Goal: Task Accomplishment & Management: Complete application form

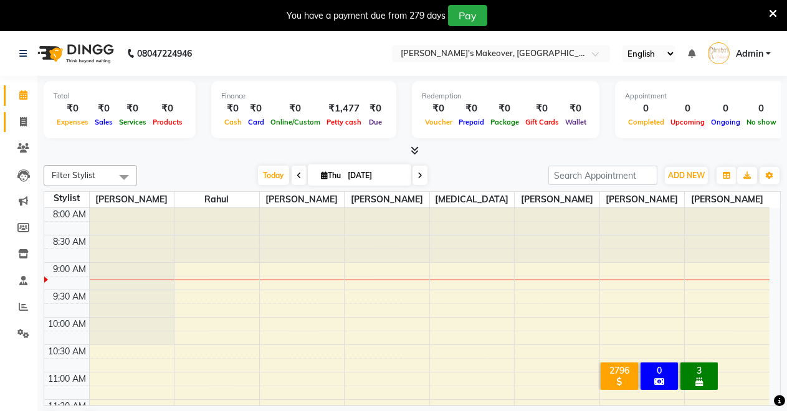
click at [17, 131] on link "Invoice" at bounding box center [19, 122] width 30 height 21
select select "service"
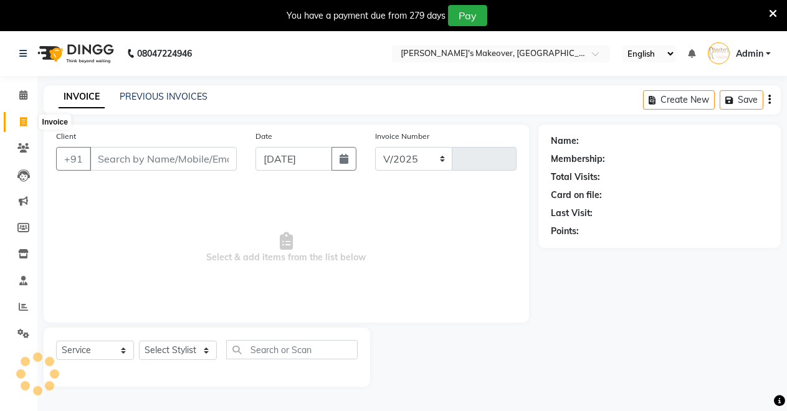
select select "7317"
type input "4130"
click at [22, 100] on icon at bounding box center [23, 94] width 8 height 9
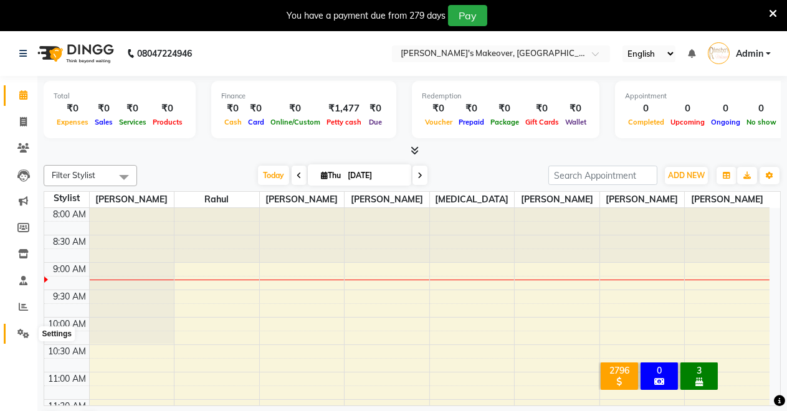
drag, startPoint x: 16, startPoint y: 330, endPoint x: 29, endPoint y: 344, distance: 19.8
click at [15, 330] on span at bounding box center [23, 334] width 22 height 14
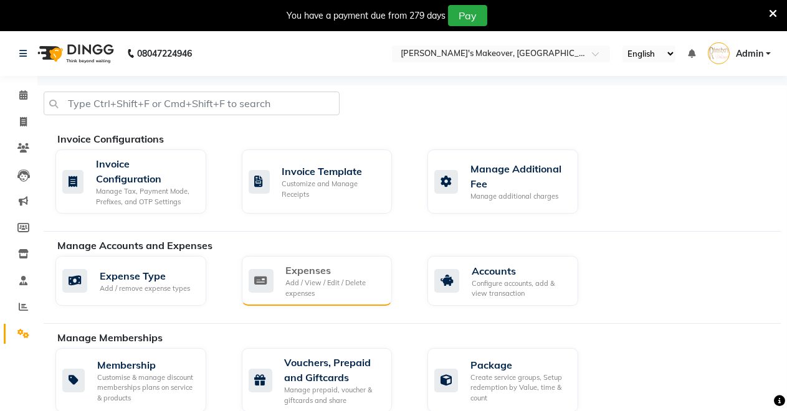
click at [309, 300] on div "Expenses Add / View / Edit / Delete expenses" at bounding box center [317, 281] width 151 height 50
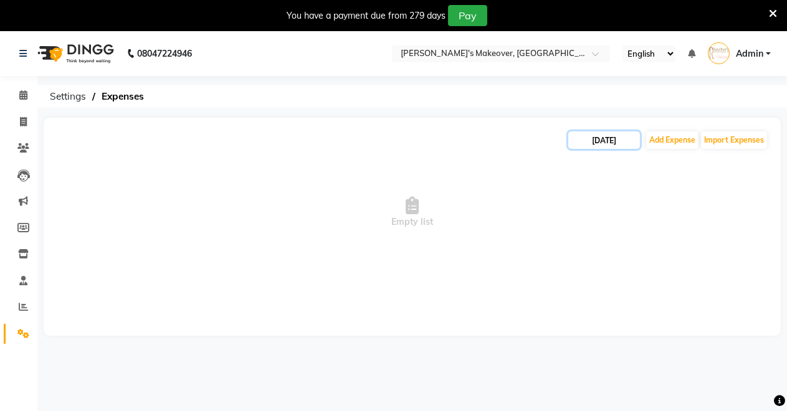
click at [613, 136] on input "[DATE]" at bounding box center [605, 140] width 72 height 17
select select "9"
select select "2025"
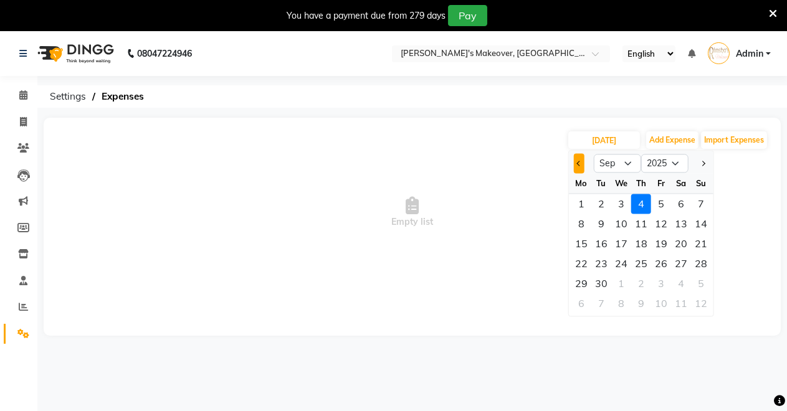
click at [579, 167] on button "Previous month" at bounding box center [579, 163] width 11 height 20
select select "8"
click at [641, 281] on div "28" at bounding box center [642, 284] width 20 height 20
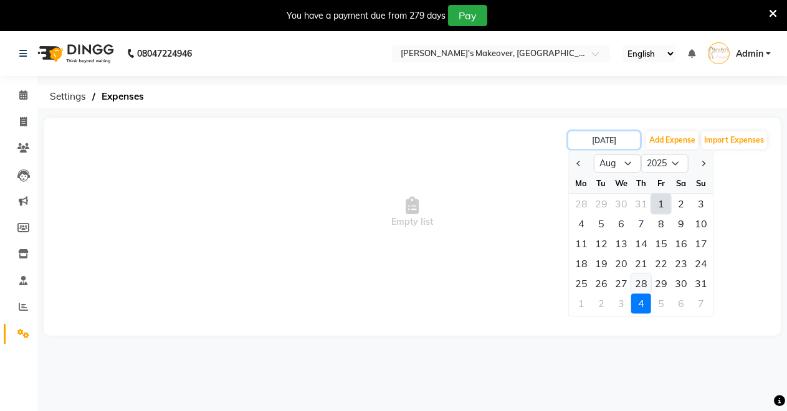
type input "[DATE]"
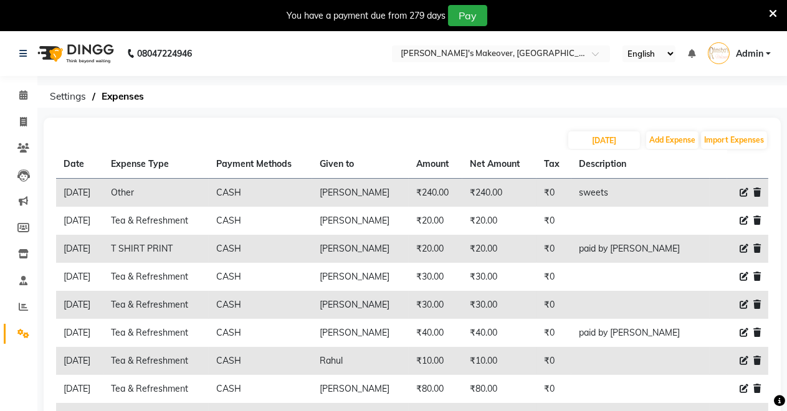
drag, startPoint x: 659, startPoint y: 195, endPoint x: 615, endPoint y: 204, distance: 44.6
click at [618, 204] on td "sweets" at bounding box center [641, 193] width 138 height 29
copy td "sweets"
click at [19, 89] on span at bounding box center [23, 96] width 22 height 14
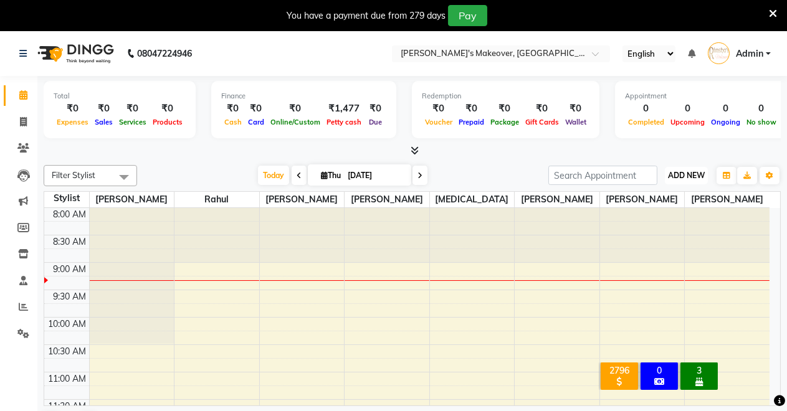
click at [669, 174] on span "ADD NEW" at bounding box center [686, 175] width 37 height 9
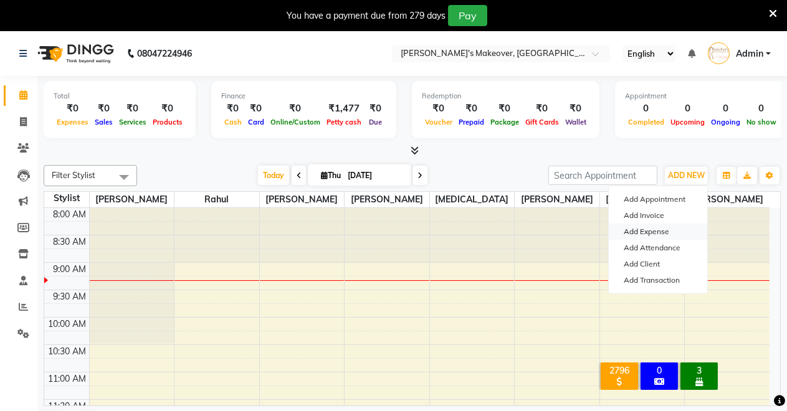
click at [645, 234] on link "Add Expense" at bounding box center [658, 232] width 98 height 16
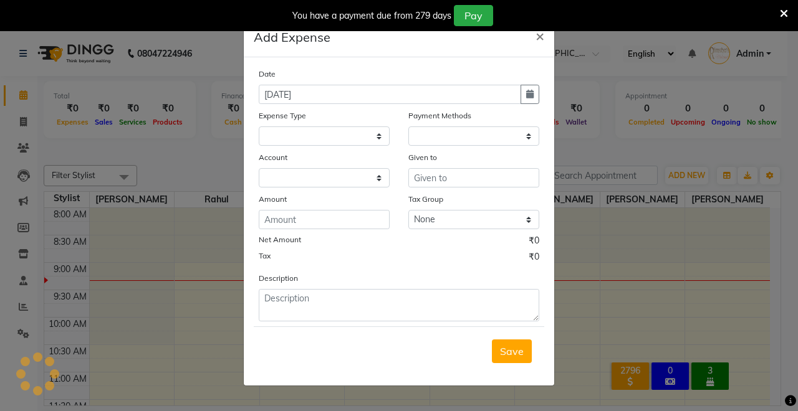
select select "1"
select select "6406"
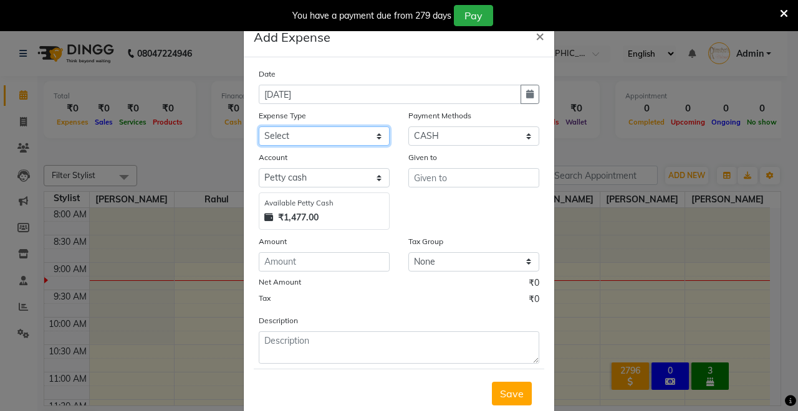
click at [309, 133] on select "Select Advance Salary Baba Bank Service Charges CLEANING Clinical charges DM SI…" at bounding box center [324, 136] width 131 height 19
select select "19374"
click at [259, 127] on select "Select Advance Salary Baba Bank Service Charges CLEANING Clinical charges DM SI…" at bounding box center [324, 136] width 131 height 19
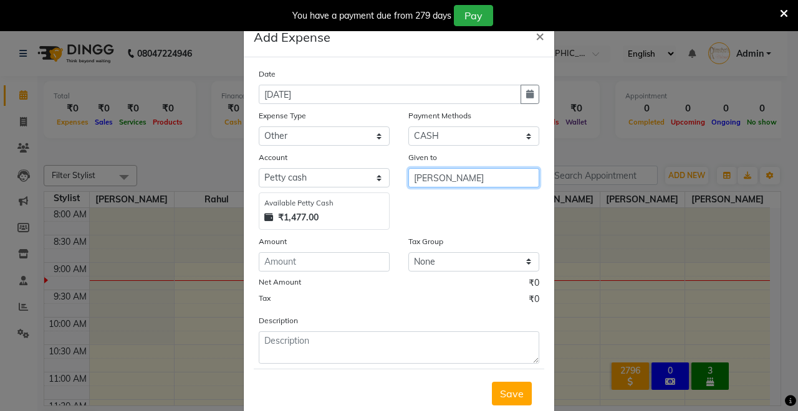
type input "[PERSON_NAME]"
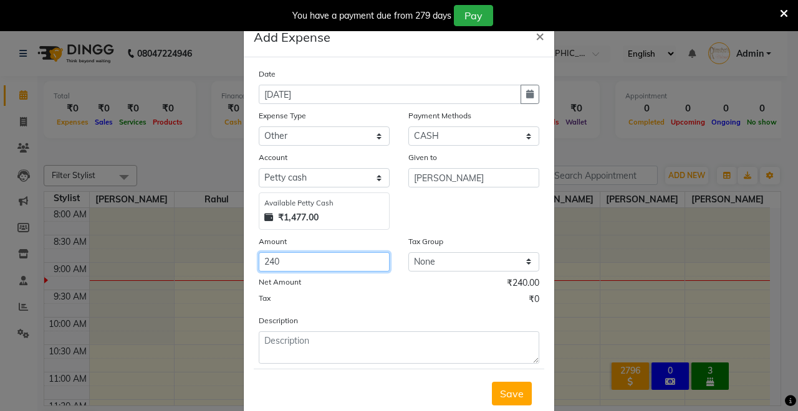
type input "240"
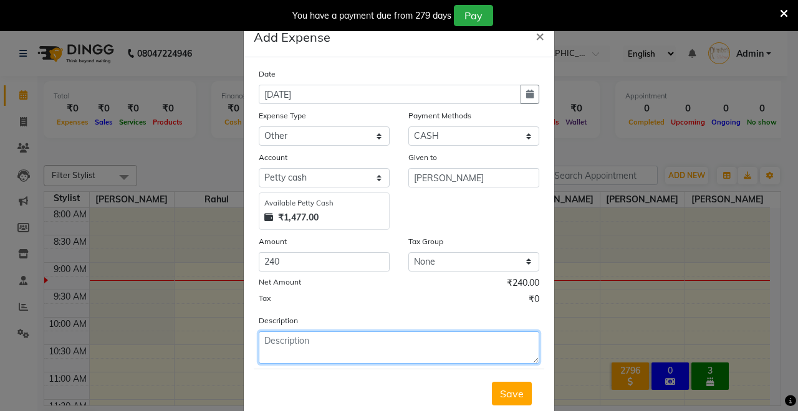
paste textarea "sweets"
type textarea "sweets"
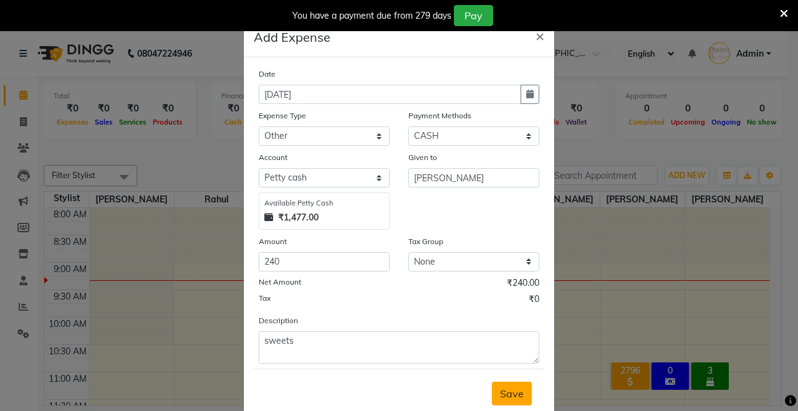
click at [505, 391] on span "Save" at bounding box center [512, 394] width 24 height 12
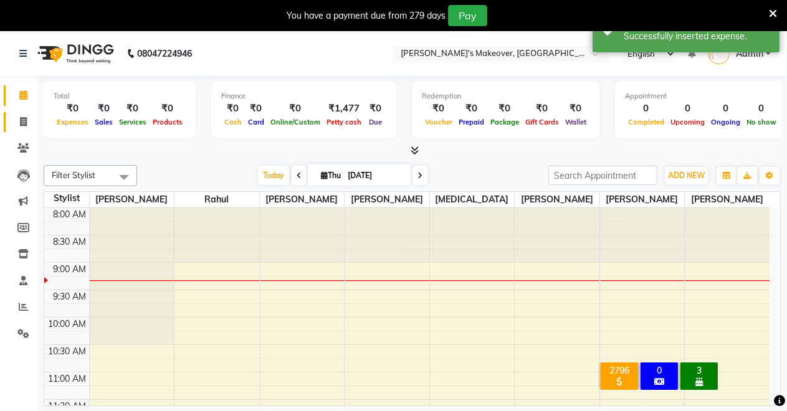
click at [26, 121] on icon at bounding box center [23, 121] width 7 height 9
select select "service"
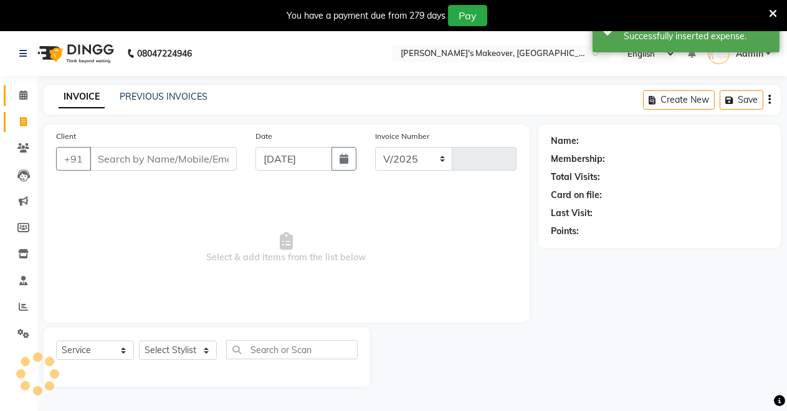
select select "7317"
type input "4130"
click at [28, 94] on span at bounding box center [23, 96] width 22 height 14
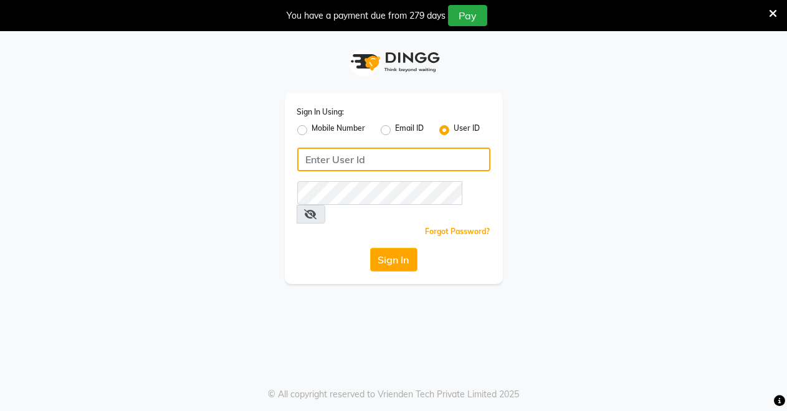
type input "Rimshamakeover123"
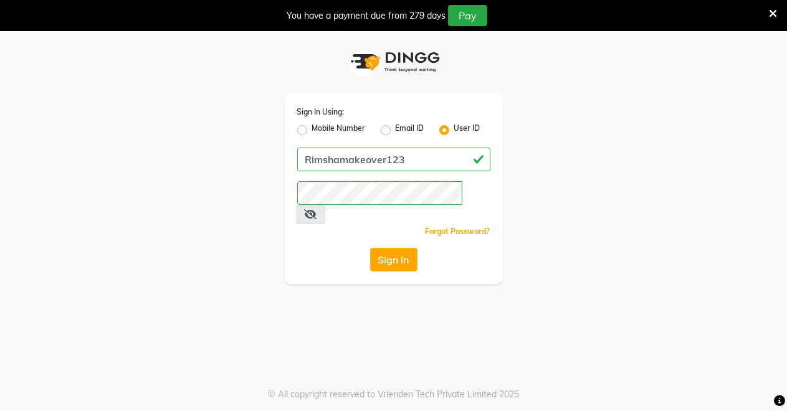
drag, startPoint x: 392, startPoint y: 248, endPoint x: 301, endPoint y: 247, distance: 91.0
click at [390, 248] on button "Sign In" at bounding box center [393, 260] width 47 height 24
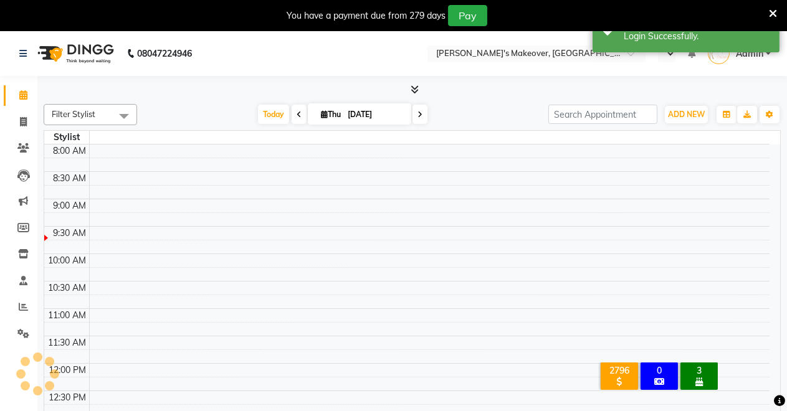
select select "en"
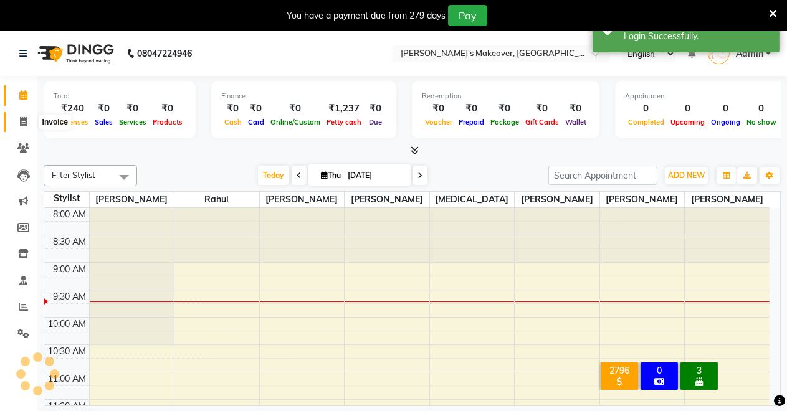
click at [21, 117] on icon at bounding box center [23, 121] width 7 height 9
select select "service"
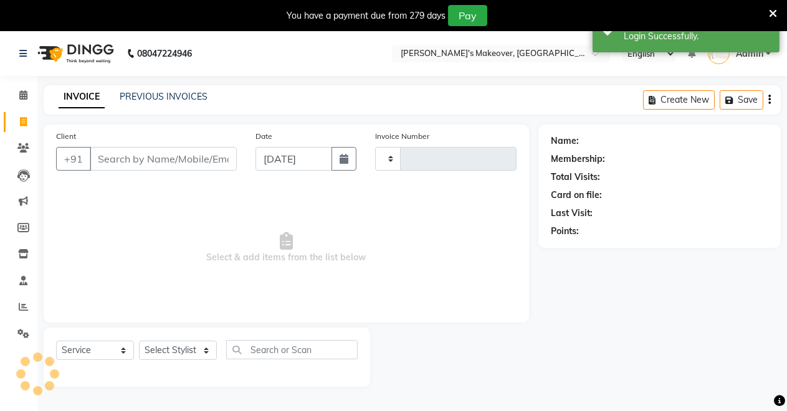
drag, startPoint x: 53, startPoint y: 128, endPoint x: 118, endPoint y: 158, distance: 71.1
click at [118, 158] on input "Client" at bounding box center [163, 159] width 147 height 24
type input "4130"
select select "7317"
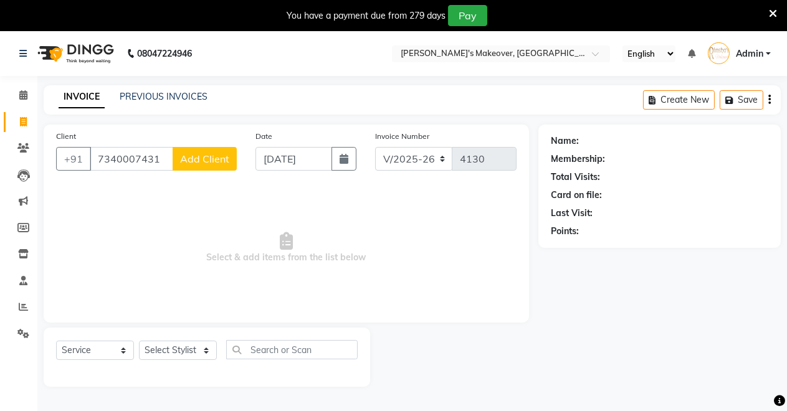
type input "7340007431"
click at [194, 163] on span "Add Client" at bounding box center [204, 159] width 49 height 12
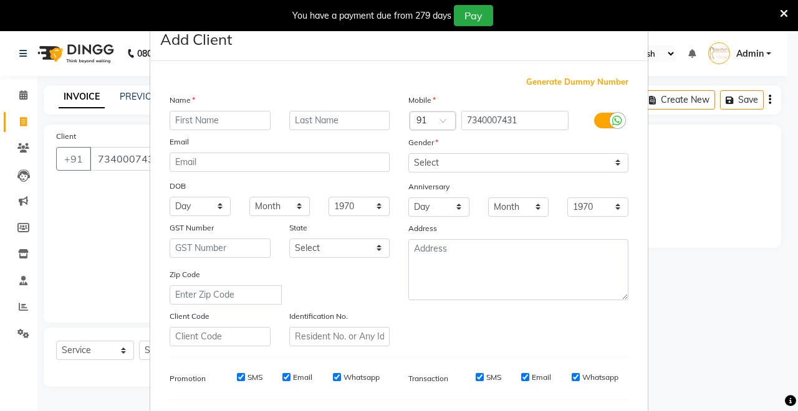
click at [194, 122] on input "text" at bounding box center [220, 120] width 101 height 19
type input "K"
type input "j"
type input "Jaykarvar"
type input "Saini"
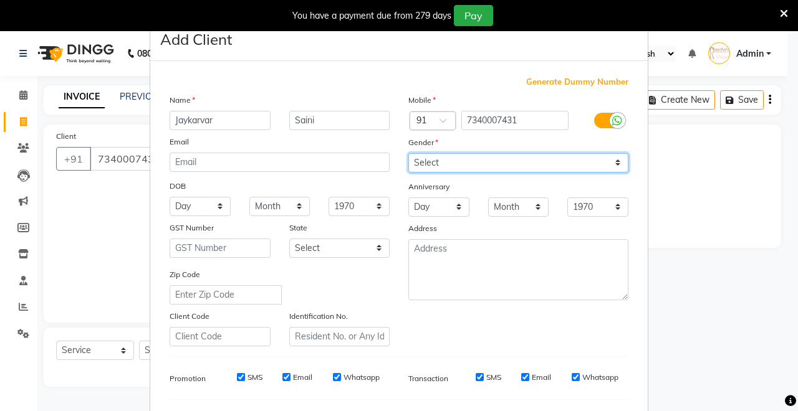
click at [463, 168] on select "Select [DEMOGRAPHIC_DATA] [DEMOGRAPHIC_DATA] Other Prefer Not To Say" at bounding box center [518, 162] width 220 height 19
select select "[DEMOGRAPHIC_DATA]"
click at [408, 153] on select "Select [DEMOGRAPHIC_DATA] [DEMOGRAPHIC_DATA] Other Prefer Not To Say" at bounding box center [518, 162] width 220 height 19
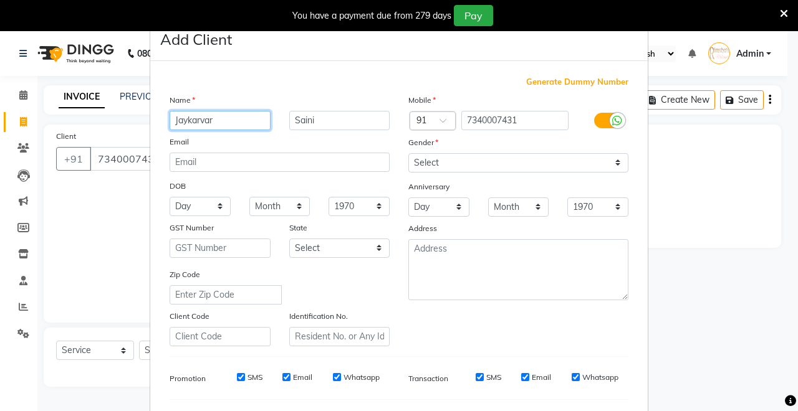
click at [229, 124] on input "Jaykarvar" at bounding box center [220, 120] width 101 height 19
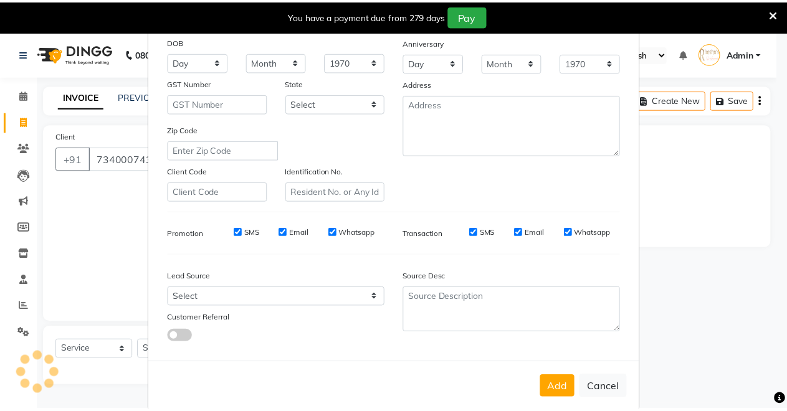
scroll to position [161, 0]
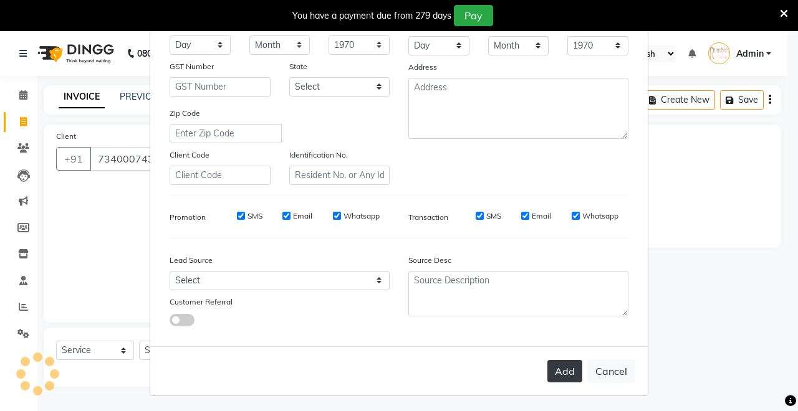
type input "[PERSON_NAME]"
click at [547, 369] on button "Add" at bounding box center [564, 371] width 35 height 22
select select
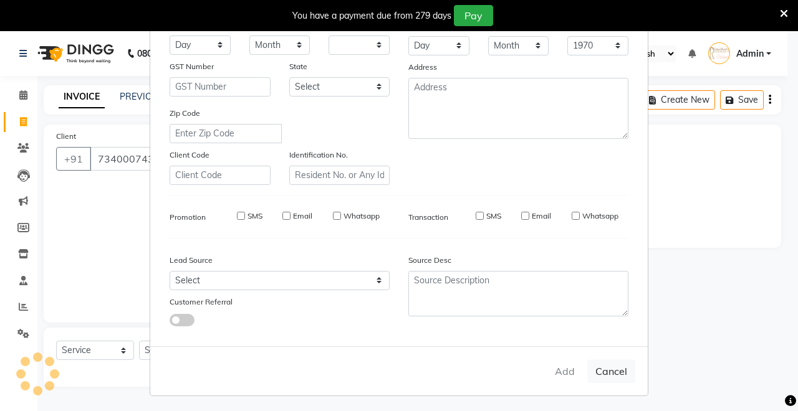
select select
checkbox input "false"
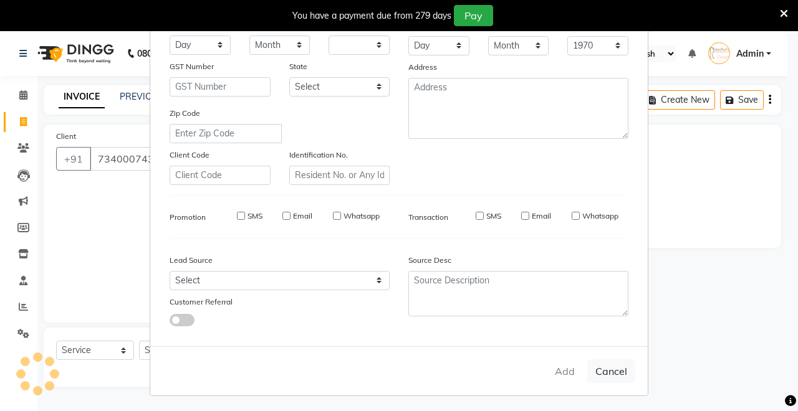
checkbox input "false"
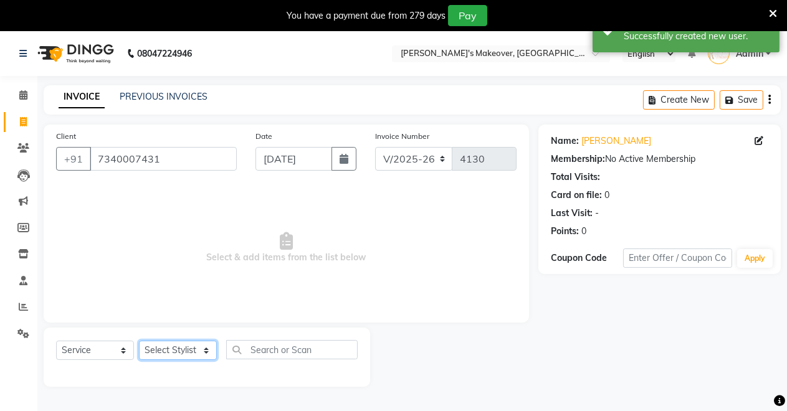
click at [160, 352] on select "Select Stylist [PERSON_NAME] [PERSON_NAME] [MEDICAL_DATA][PERSON_NAME] [PERSON_…" at bounding box center [178, 350] width 78 height 19
select select "65689"
click at [139, 341] on select "Select Stylist [PERSON_NAME] [PERSON_NAME] [MEDICAL_DATA][PERSON_NAME] [PERSON_…" at bounding box center [178, 350] width 78 height 19
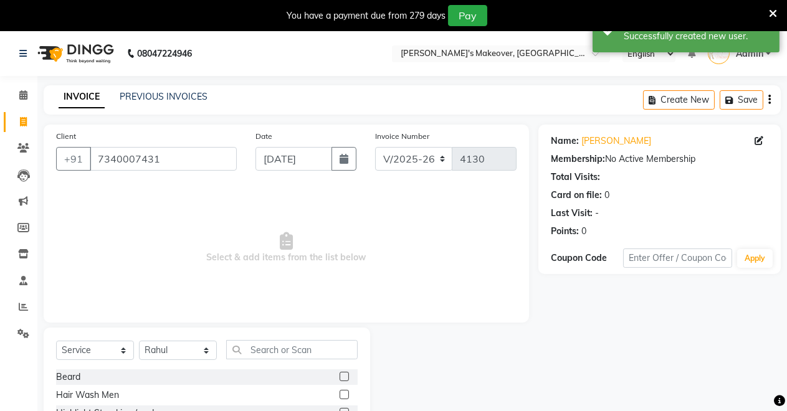
click at [329, 372] on div "Beard" at bounding box center [207, 378] width 302 height 16
click at [340, 380] on label at bounding box center [344, 376] width 9 height 9
click at [340, 380] on input "checkbox" at bounding box center [344, 377] width 8 height 8
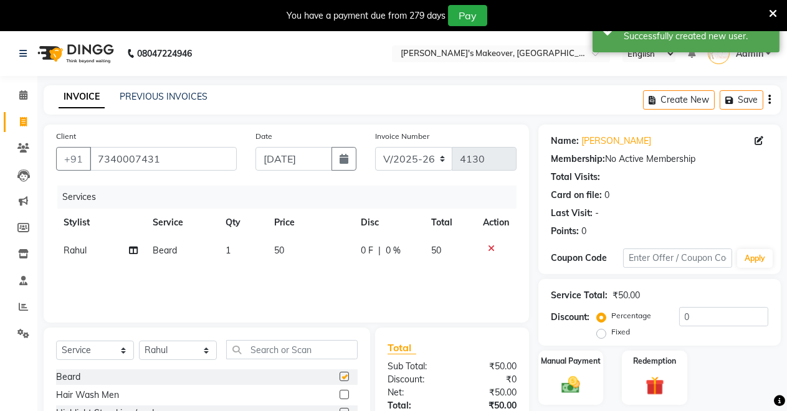
checkbox input "false"
click at [562, 380] on img at bounding box center [571, 385] width 32 height 22
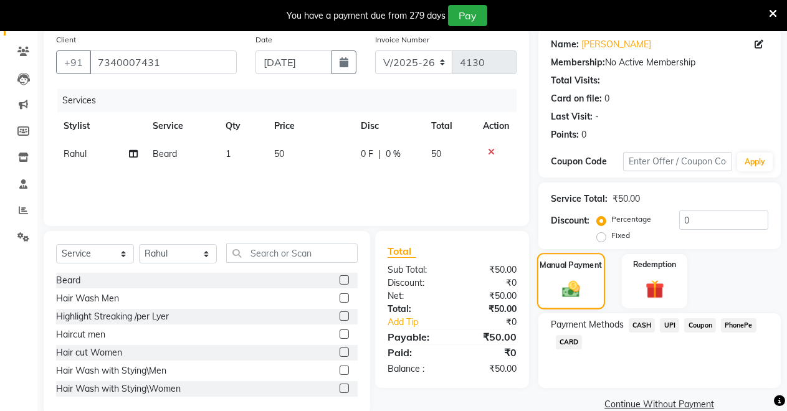
scroll to position [119, 0]
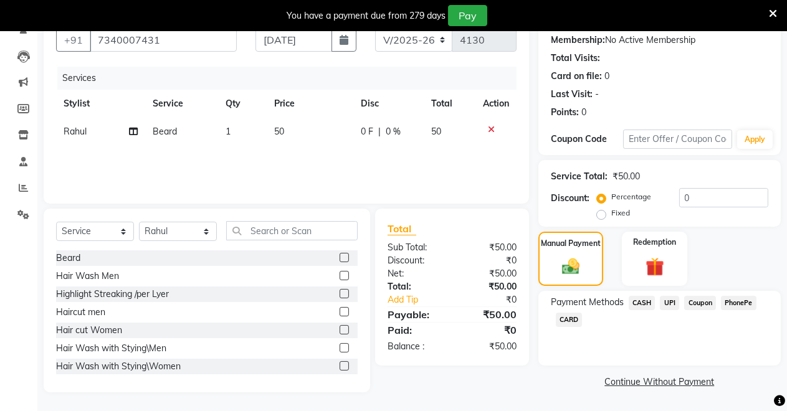
click at [666, 305] on span "UPI" at bounding box center [669, 303] width 19 height 14
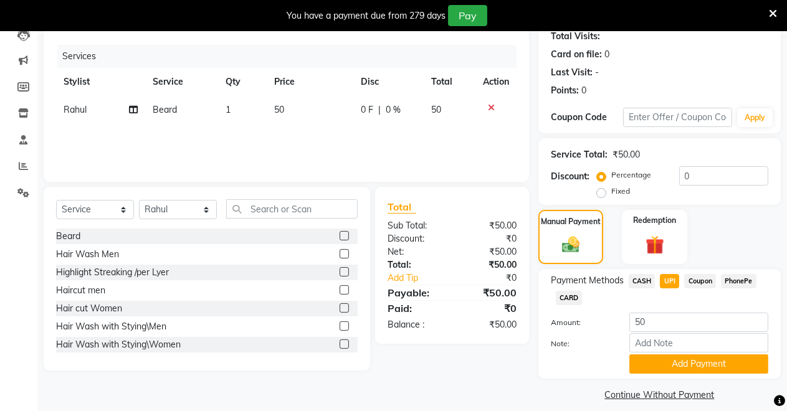
scroll to position [153, 0]
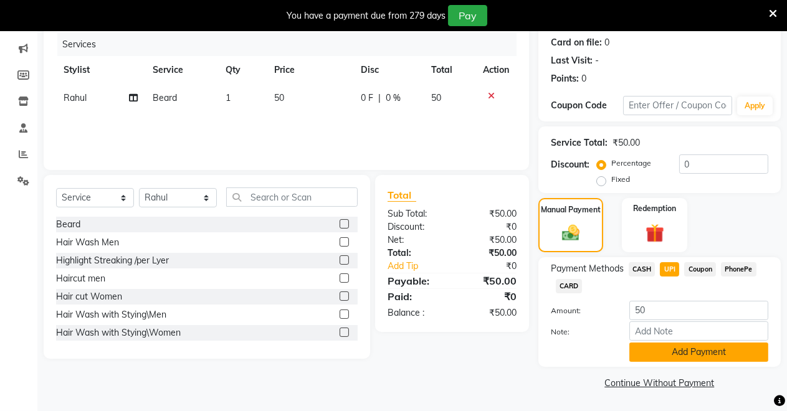
click at [661, 357] on button "Add Payment" at bounding box center [699, 352] width 139 height 19
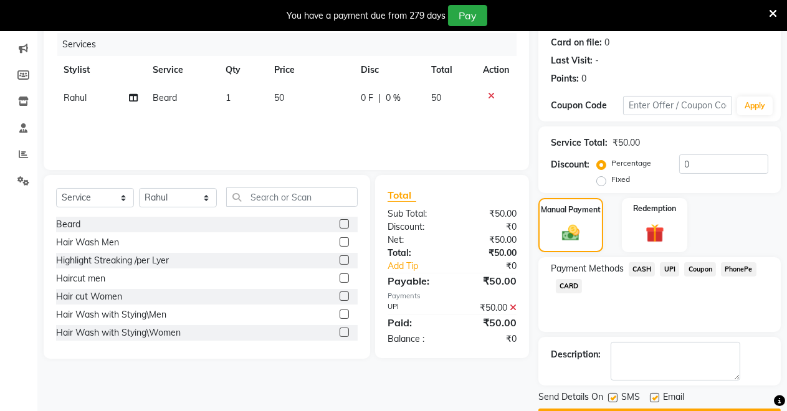
scroll to position [188, 0]
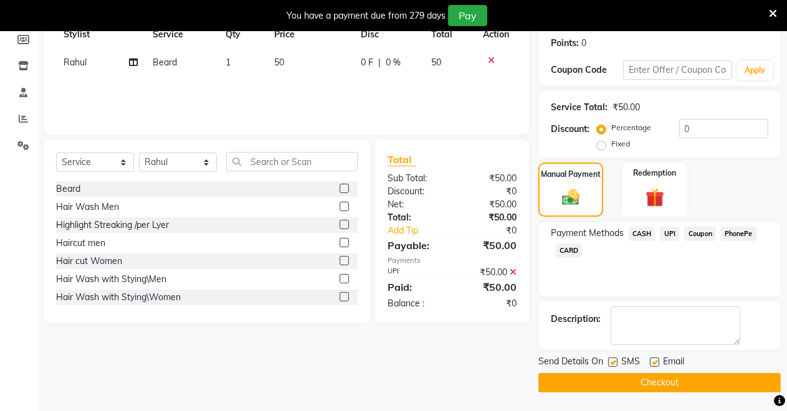
click at [677, 380] on button "Checkout" at bounding box center [660, 382] width 243 height 19
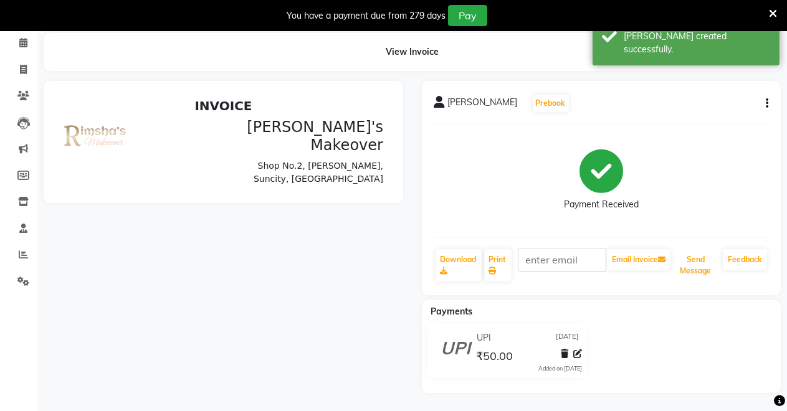
drag, startPoint x: 703, startPoint y: 269, endPoint x: 733, endPoint y: 273, distance: 30.8
click at [715, 273] on button "Send Message" at bounding box center [695, 265] width 45 height 32
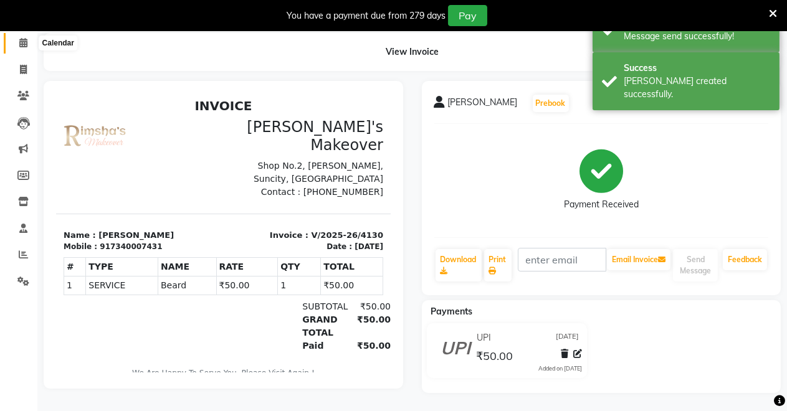
click at [21, 44] on icon at bounding box center [23, 42] width 8 height 9
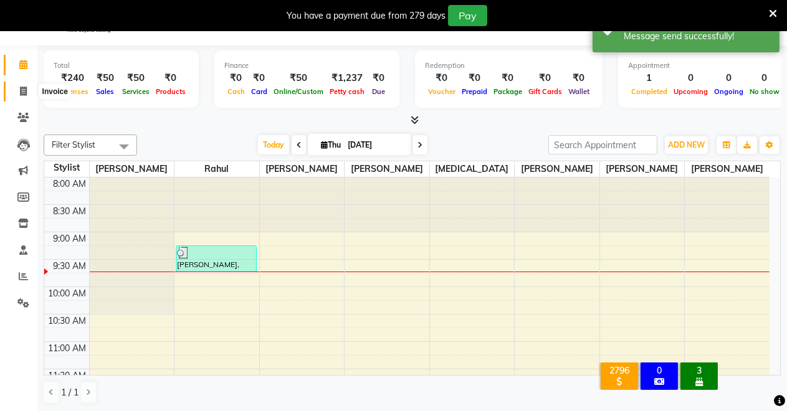
click at [16, 96] on span at bounding box center [23, 92] width 22 height 14
select select "service"
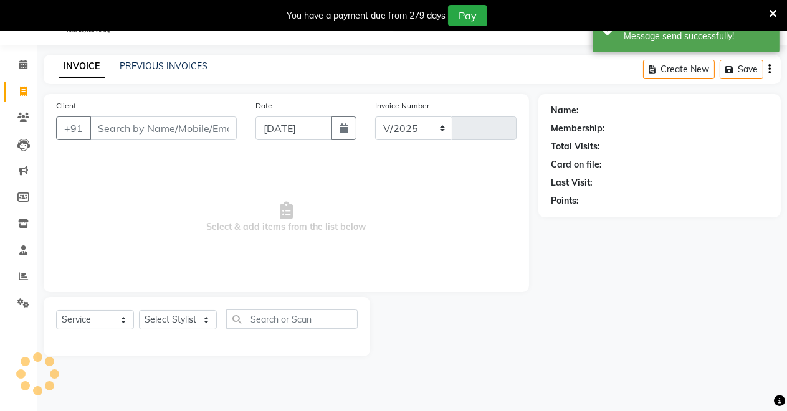
select select "7317"
type input "4131"
click at [25, 70] on span at bounding box center [23, 65] width 22 height 14
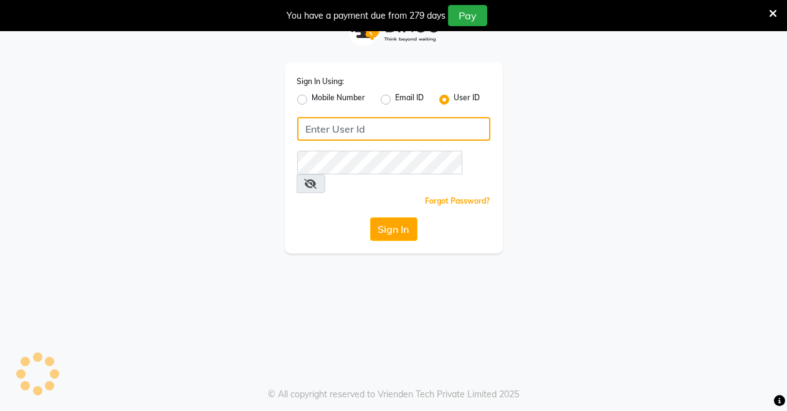
type input "Rimshamakeover123"
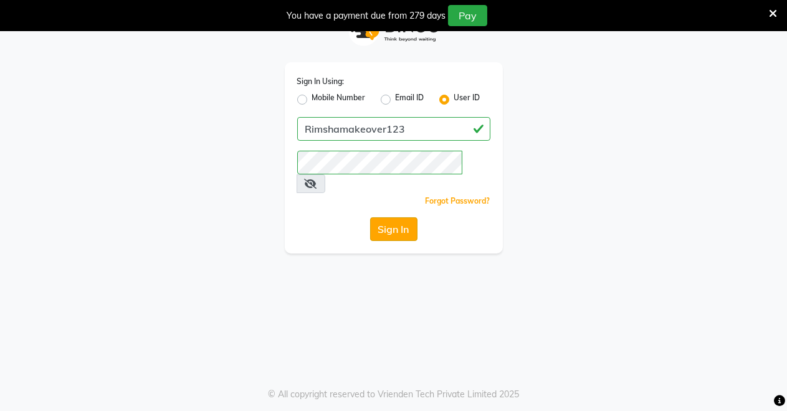
click at [406, 219] on button "Sign In" at bounding box center [393, 230] width 47 height 24
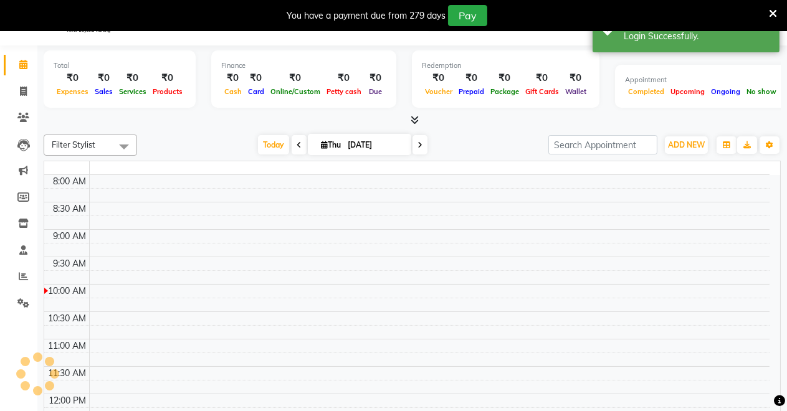
select select "en"
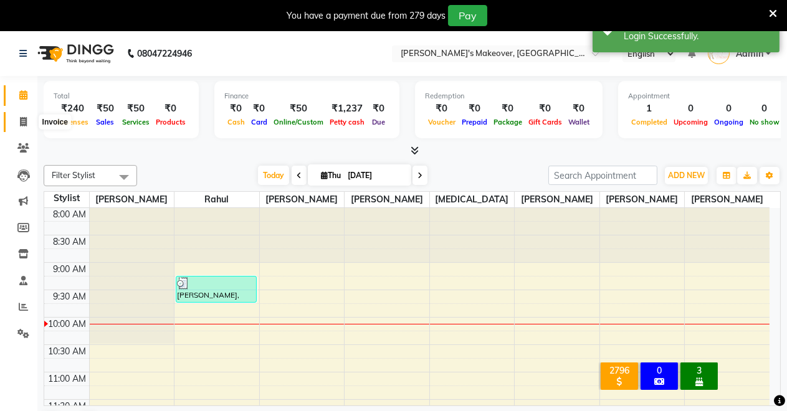
click at [24, 121] on icon at bounding box center [23, 121] width 7 height 9
select select "service"
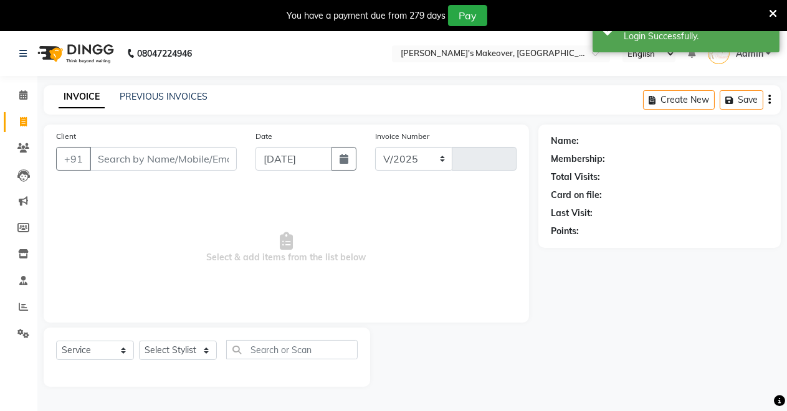
select select "7317"
type input "4131"
click at [158, 161] on input "Client" at bounding box center [163, 159] width 147 height 24
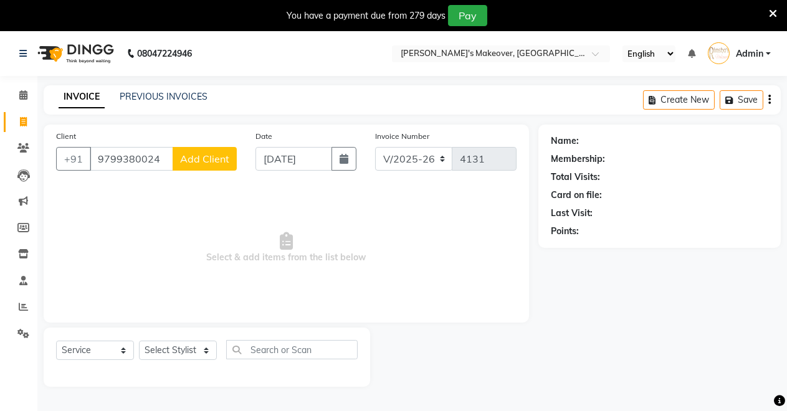
type input "9799380024"
click at [201, 156] on span "Add Client" at bounding box center [204, 159] width 49 height 12
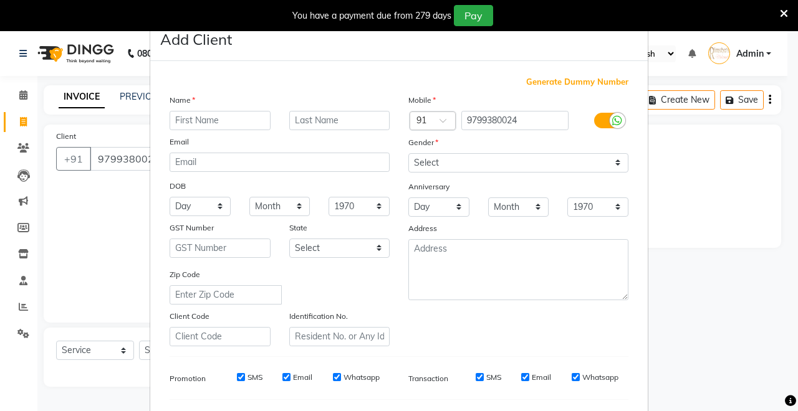
click at [223, 119] on input "text" at bounding box center [220, 120] width 101 height 19
type input "Ashok"
click at [528, 166] on select "Select [DEMOGRAPHIC_DATA] [DEMOGRAPHIC_DATA] Other Prefer Not To Say" at bounding box center [518, 162] width 220 height 19
select select "[DEMOGRAPHIC_DATA]"
click at [408, 153] on select "Select [DEMOGRAPHIC_DATA] [DEMOGRAPHIC_DATA] Other Prefer Not To Say" at bounding box center [518, 162] width 220 height 19
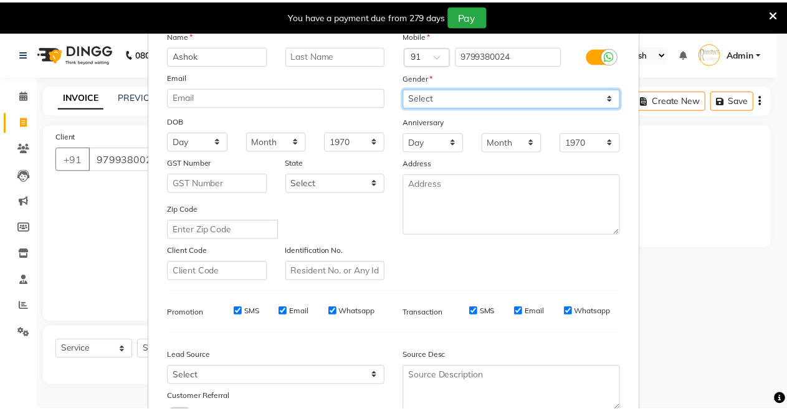
scroll to position [161, 0]
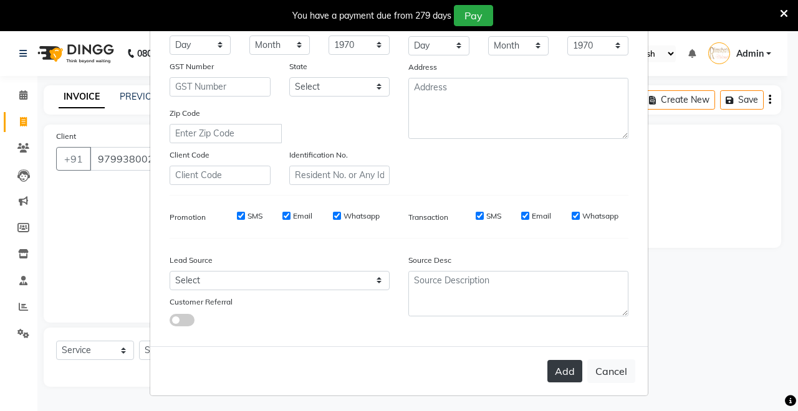
click at [557, 366] on button "Add" at bounding box center [564, 371] width 35 height 22
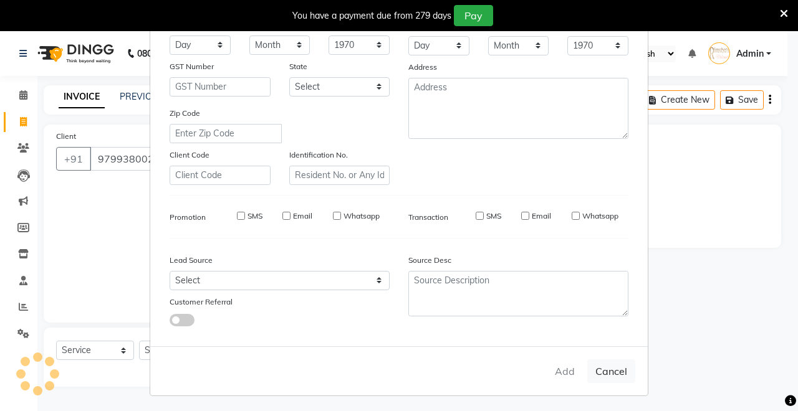
select select
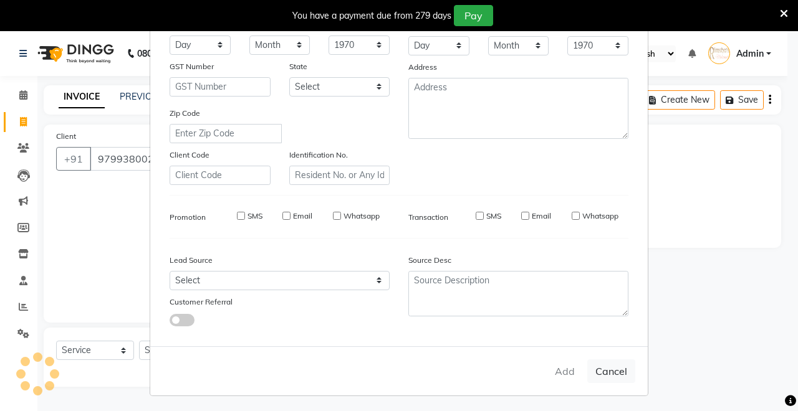
select select
checkbox input "false"
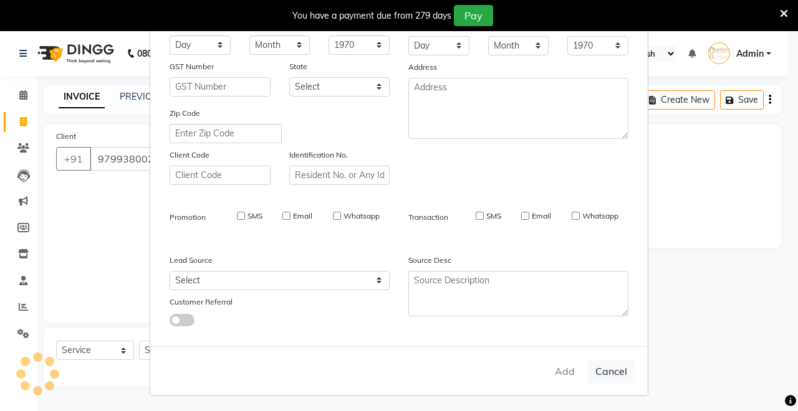
checkbox input "false"
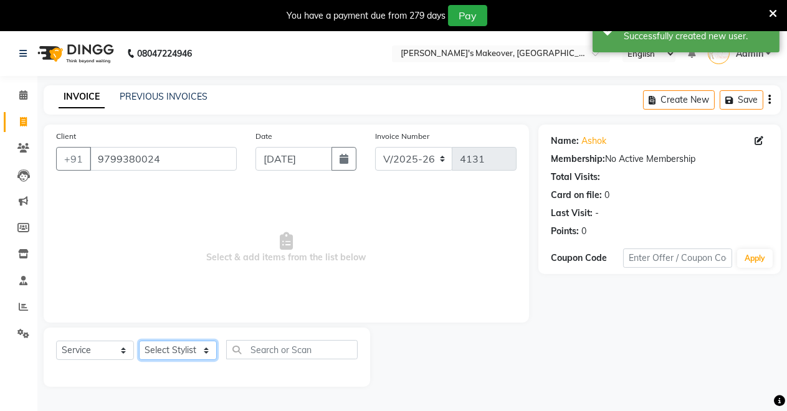
click at [181, 347] on select "Select Stylist [PERSON_NAME] [PERSON_NAME] [MEDICAL_DATA][PERSON_NAME] [PERSON_…" at bounding box center [178, 350] width 78 height 19
select select "65689"
click at [139, 341] on select "Select Stylist [PERSON_NAME] [PERSON_NAME] [MEDICAL_DATA][PERSON_NAME] [PERSON_…" at bounding box center [178, 350] width 78 height 19
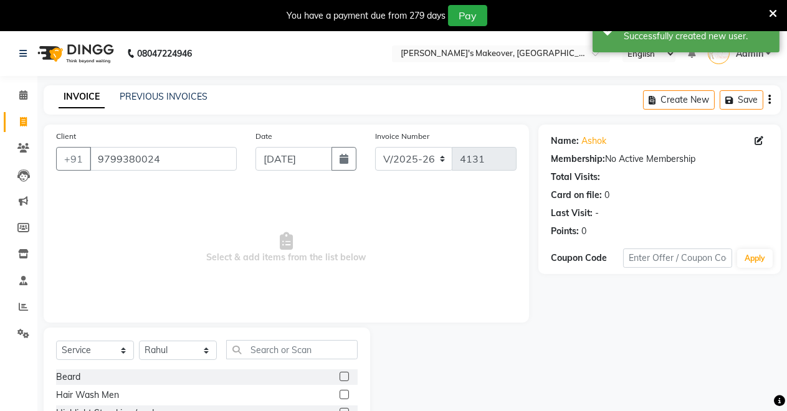
click at [340, 380] on label at bounding box center [344, 376] width 9 height 9
click at [340, 380] on input "checkbox" at bounding box center [344, 377] width 8 height 8
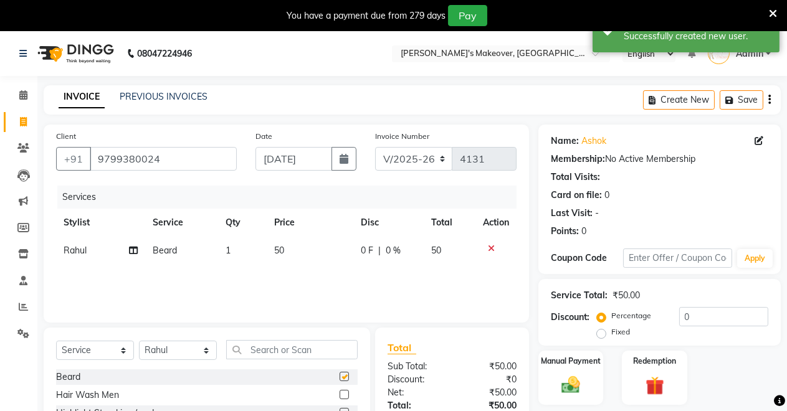
checkbox input "false"
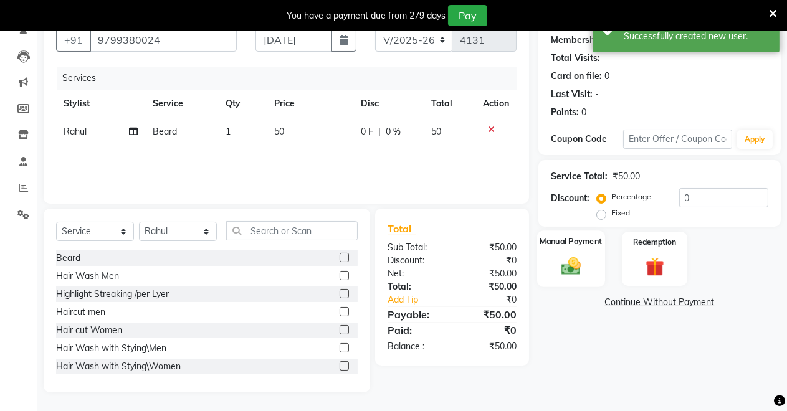
click at [574, 271] on img at bounding box center [571, 266] width 32 height 22
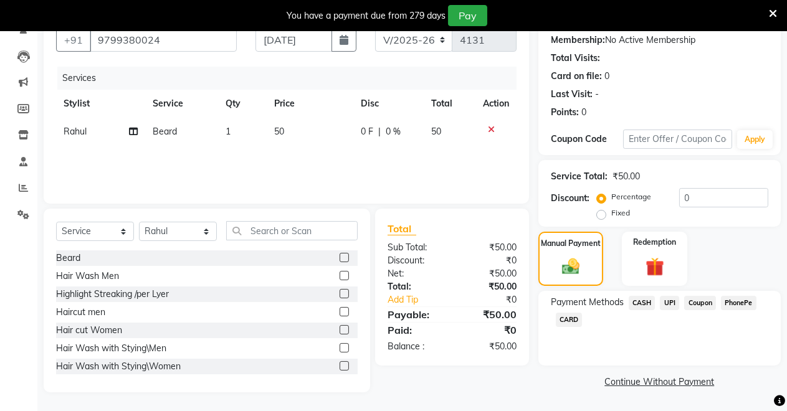
click at [663, 301] on span "UPI" at bounding box center [669, 303] width 19 height 14
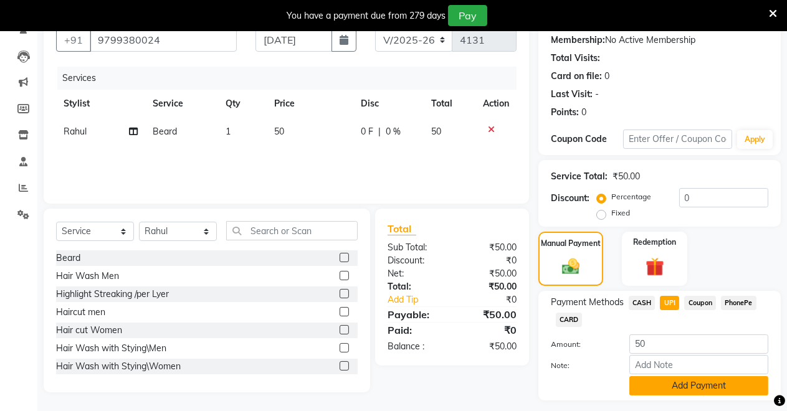
scroll to position [153, 0]
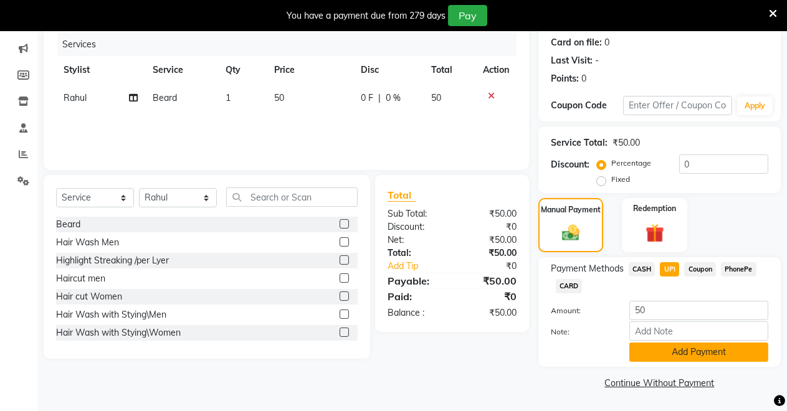
click at [648, 350] on button "Add Payment" at bounding box center [699, 352] width 139 height 19
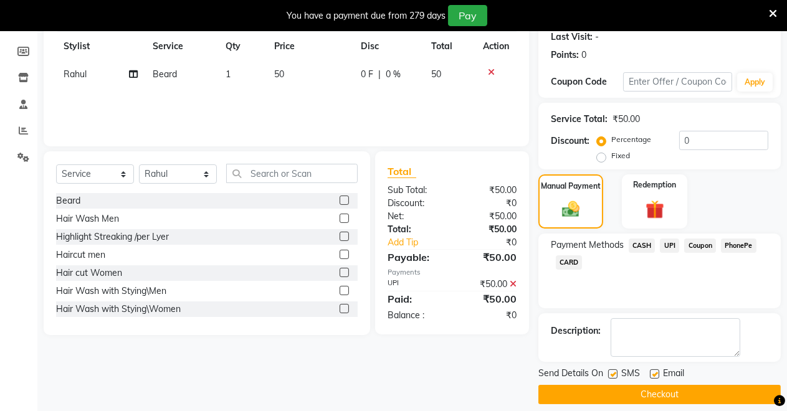
scroll to position [188, 0]
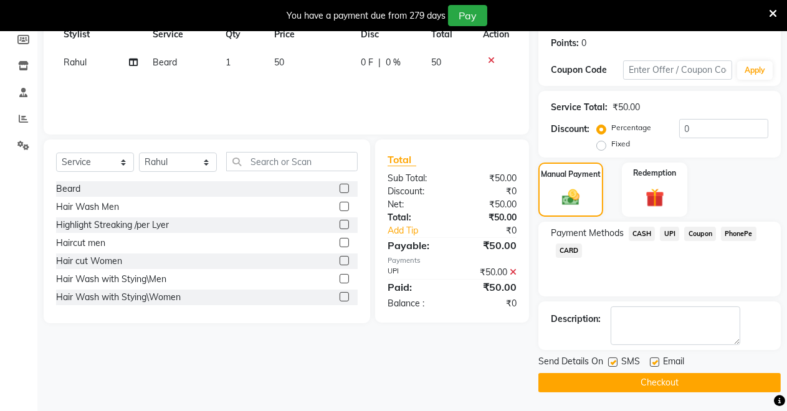
click at [645, 380] on button "Checkout" at bounding box center [660, 382] width 243 height 19
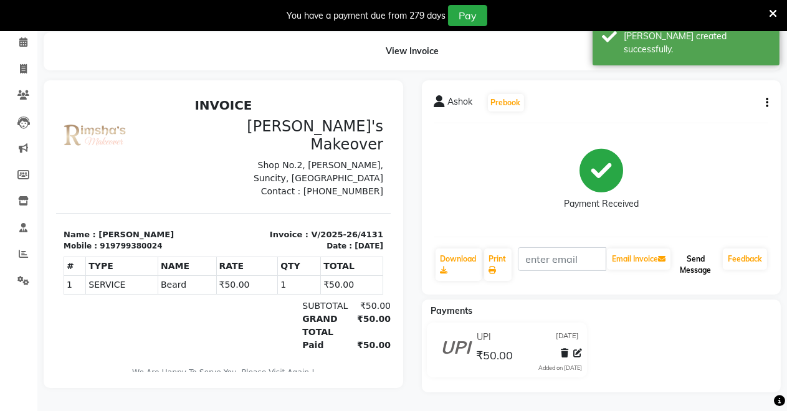
click at [693, 261] on button "Send Message" at bounding box center [695, 265] width 45 height 32
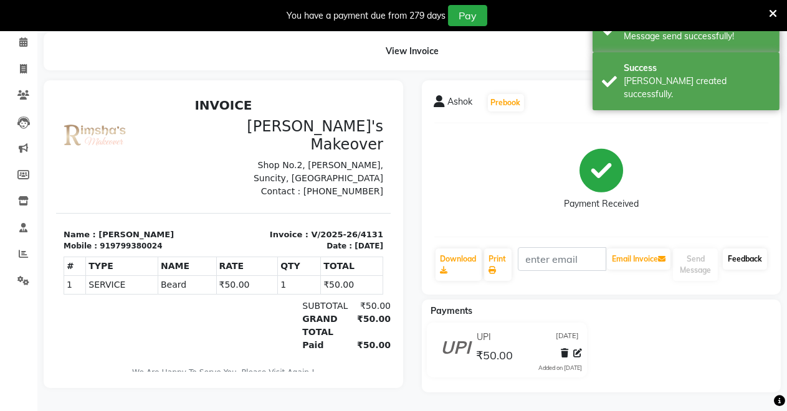
click at [731, 257] on link "Feedback" at bounding box center [745, 259] width 44 height 21
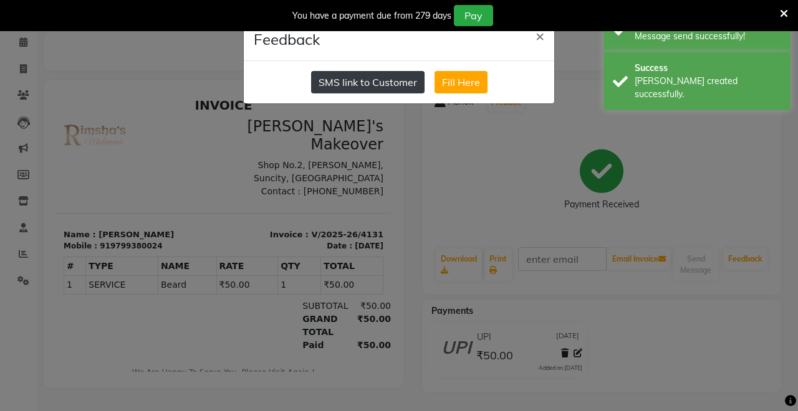
click at [392, 85] on button "SMS link to Customer" at bounding box center [367, 82] width 113 height 22
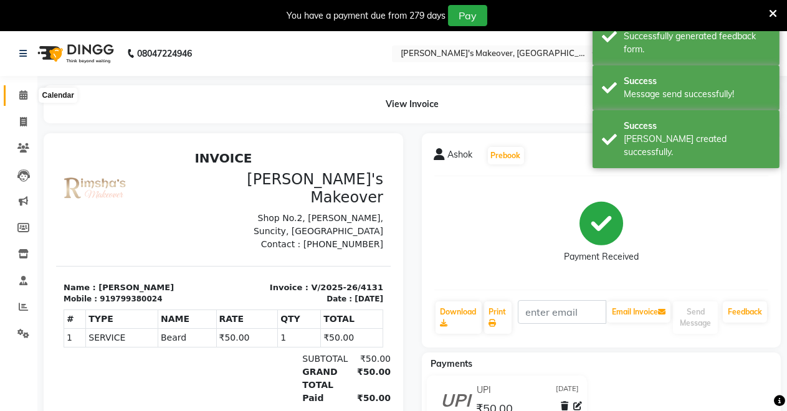
click at [21, 96] on icon at bounding box center [23, 94] width 8 height 9
